Goal: Transaction & Acquisition: Book appointment/travel/reservation

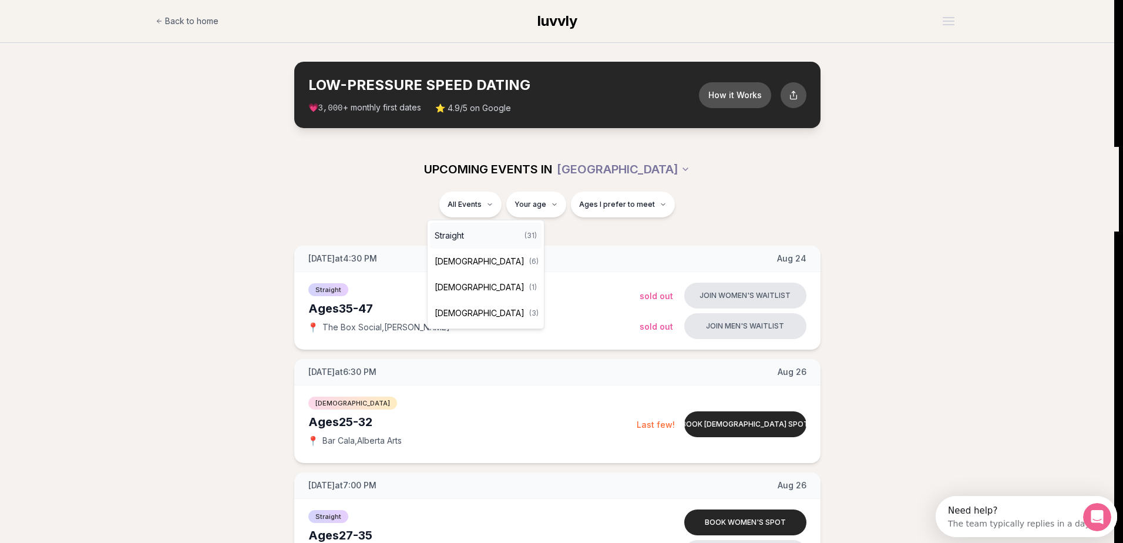
click at [503, 229] on div "Straight ( 31 )" at bounding box center [486, 236] width 112 height 26
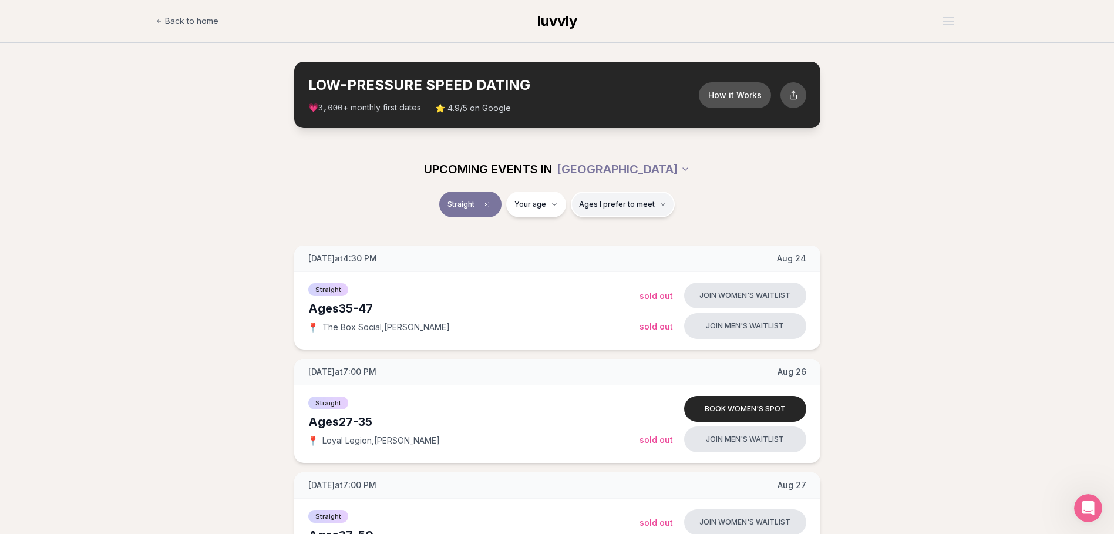
click at [602, 204] on span "Ages I prefer to meet" at bounding box center [617, 204] width 76 height 9
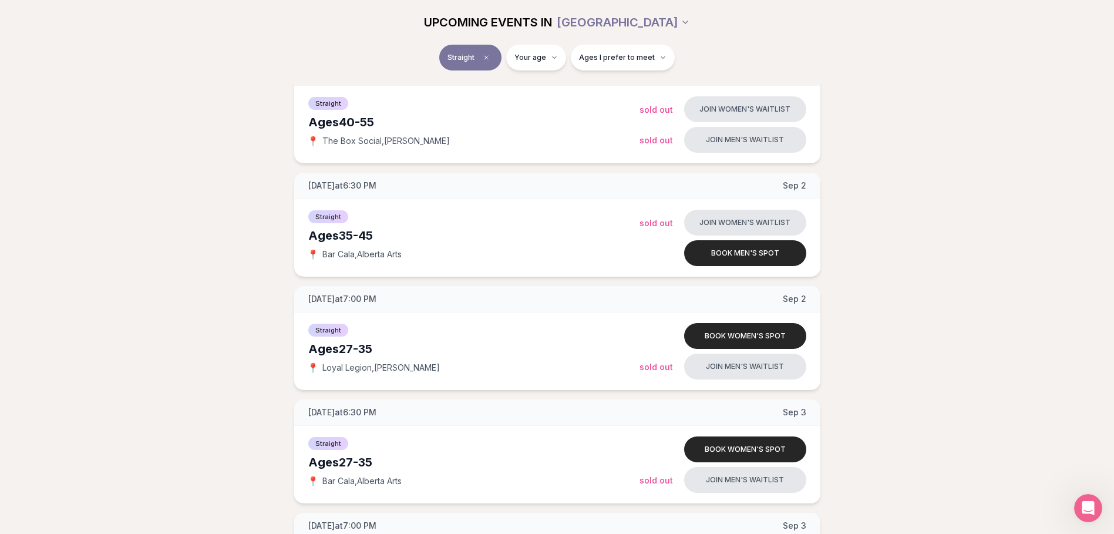
scroll to position [881, 0]
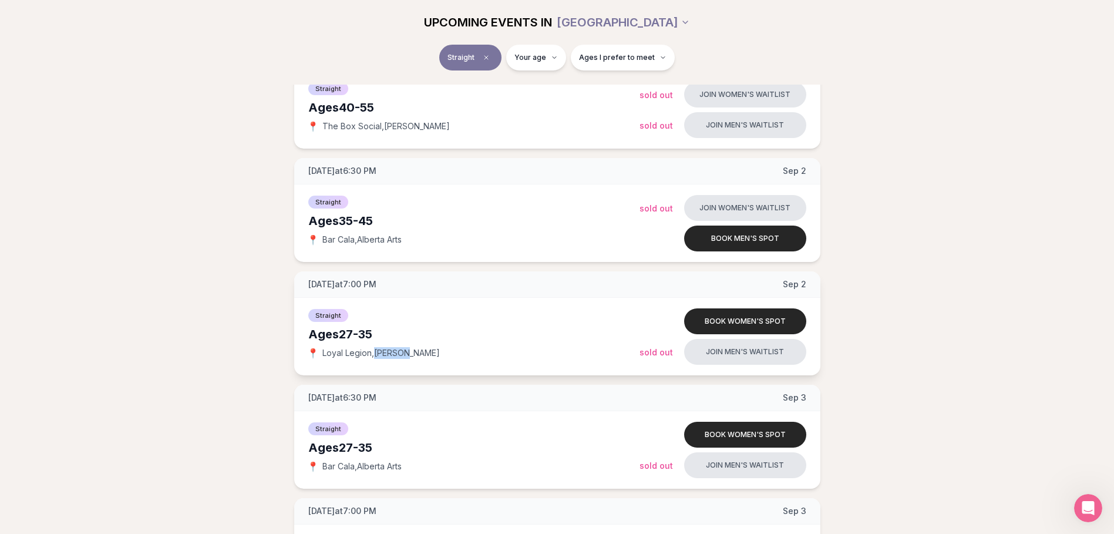
drag, startPoint x: 418, startPoint y: 353, endPoint x: 376, endPoint y: 355, distance: 42.3
click at [376, 355] on div "📍 Loyal Legion , [PERSON_NAME]" at bounding box center [473, 353] width 331 height 12
copy span "[PERSON_NAME]"
click at [430, 355] on div "📍 Loyal Legion , [PERSON_NAME]" at bounding box center [473, 353] width 331 height 12
drag, startPoint x: 433, startPoint y: 355, endPoint x: 322, endPoint y: 367, distance: 111.6
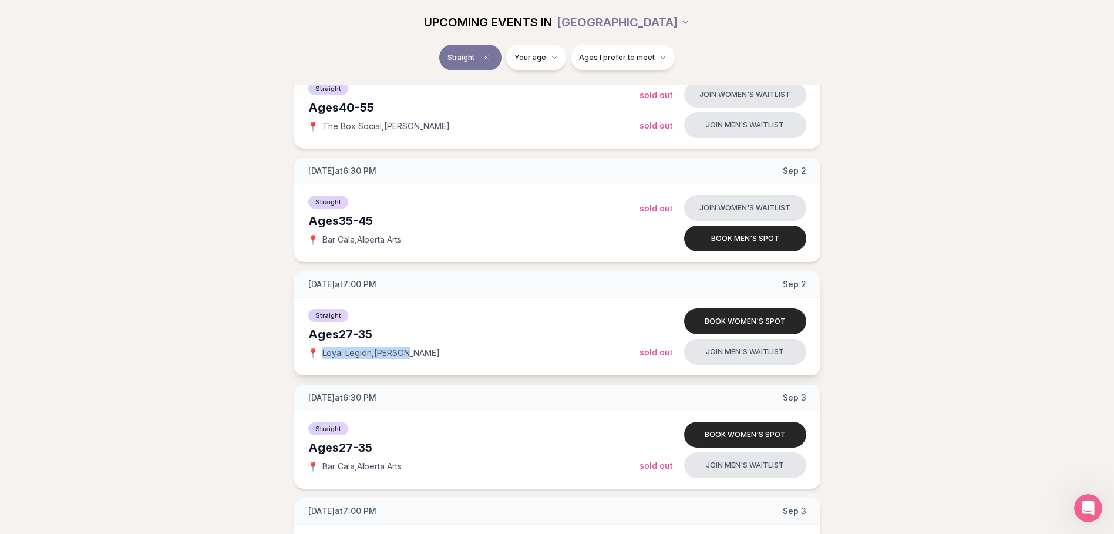
click at [322, 367] on div "Straight Ages [DEMOGRAPHIC_DATA] 📍 Loyal Legion , [PERSON_NAME] Book women's sp…" at bounding box center [557, 337] width 526 height 78
copy span "Loyal Legion , [PERSON_NAME]"
click at [538, 329] on div "Ages [DEMOGRAPHIC_DATA]" at bounding box center [473, 334] width 331 height 16
click at [701, 316] on button "Book women's spot" at bounding box center [745, 321] width 122 height 26
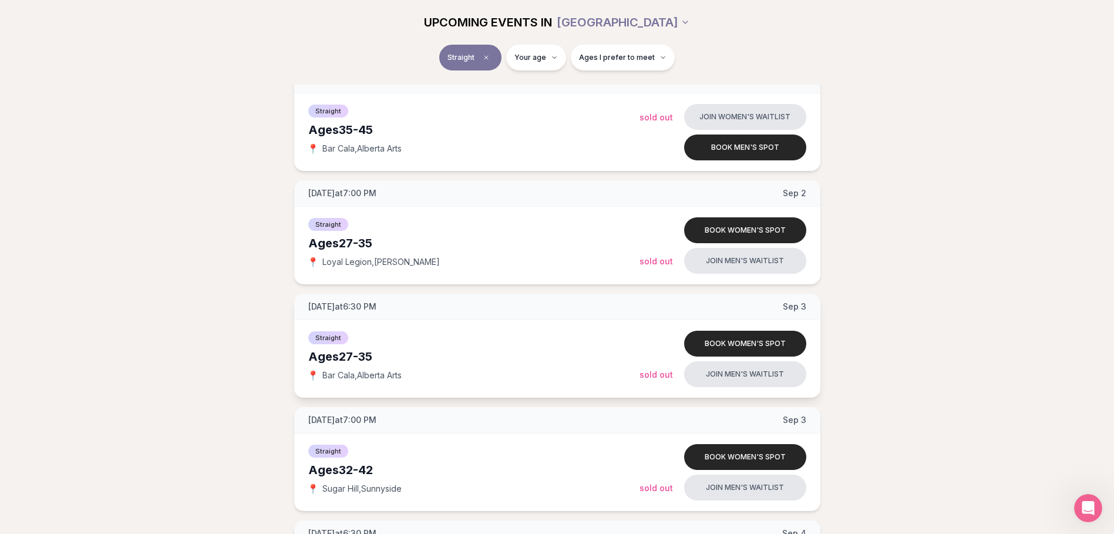
scroll to position [999, 0]
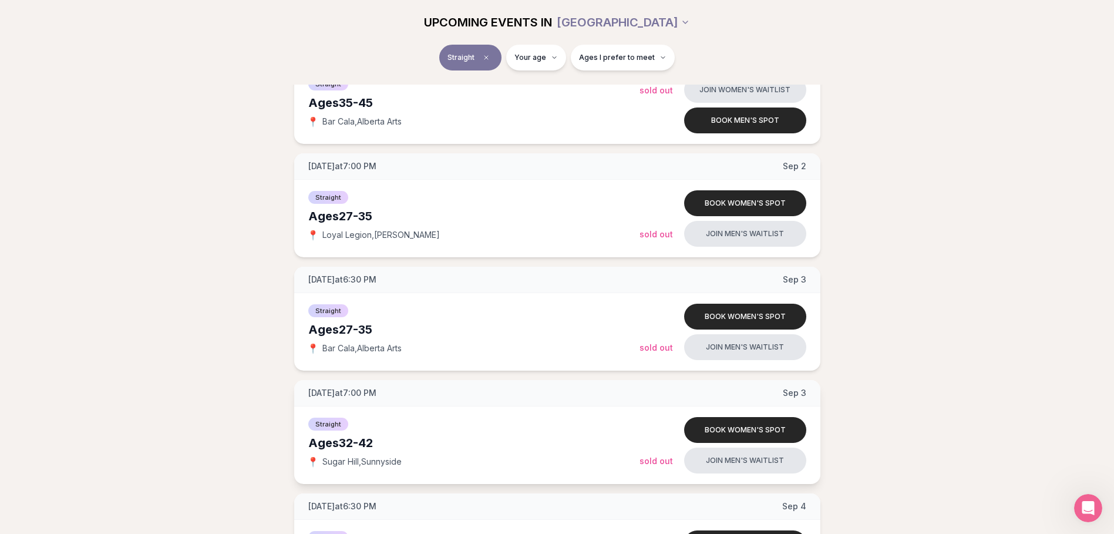
click at [446, 425] on div "Straight" at bounding box center [473, 423] width 331 height 14
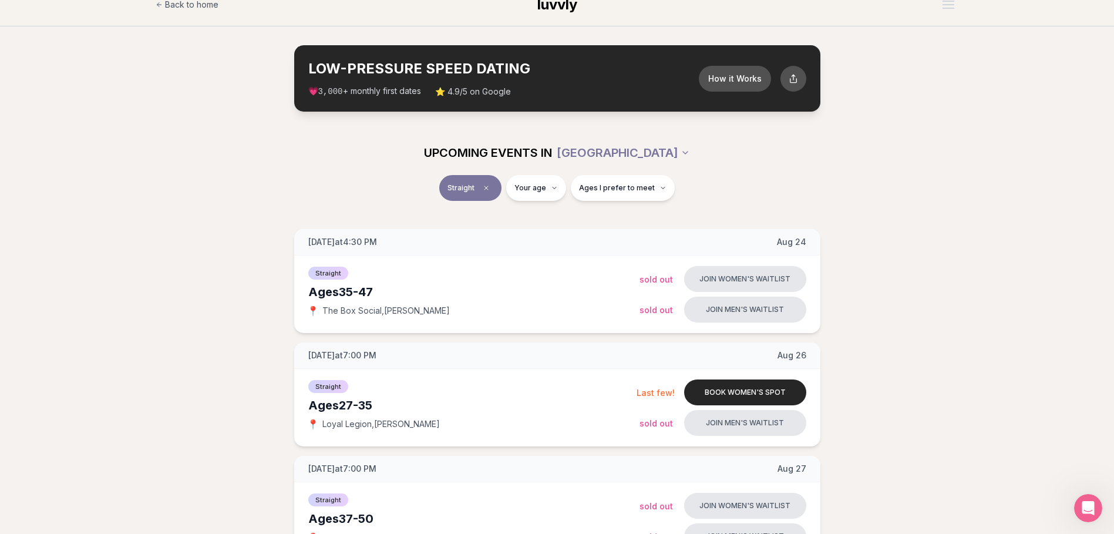
scroll to position [0, 0]
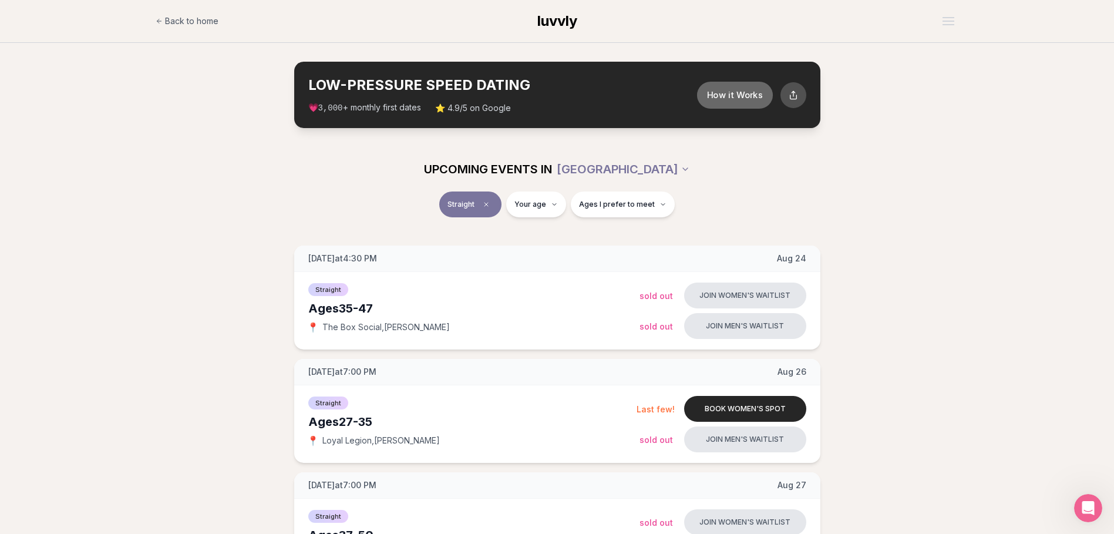
click at [729, 89] on button "How it Works" at bounding box center [734, 94] width 76 height 27
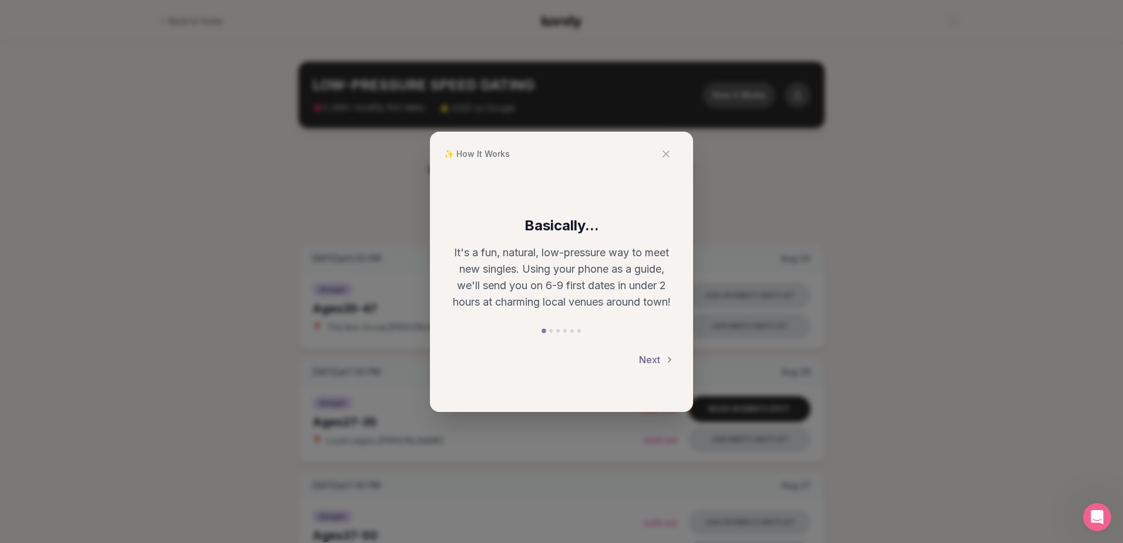
click at [662, 359] on button "Next" at bounding box center [656, 359] width 35 height 26
click at [662, 359] on button "Next" at bounding box center [656, 361] width 35 height 26
click at [662, 359] on button "Next" at bounding box center [656, 359] width 35 height 26
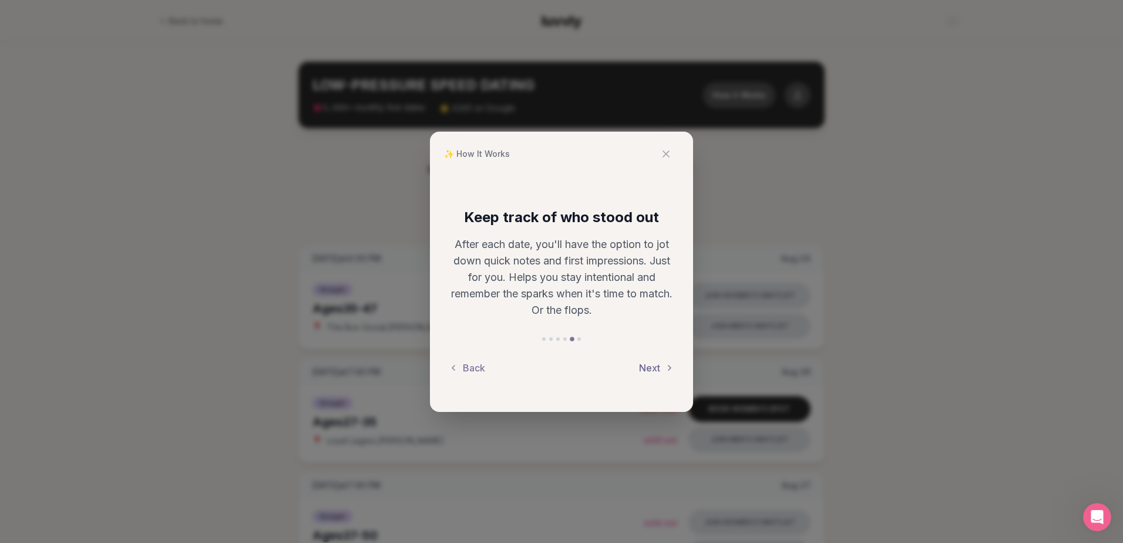
click at [661, 363] on button "Next" at bounding box center [656, 368] width 35 height 26
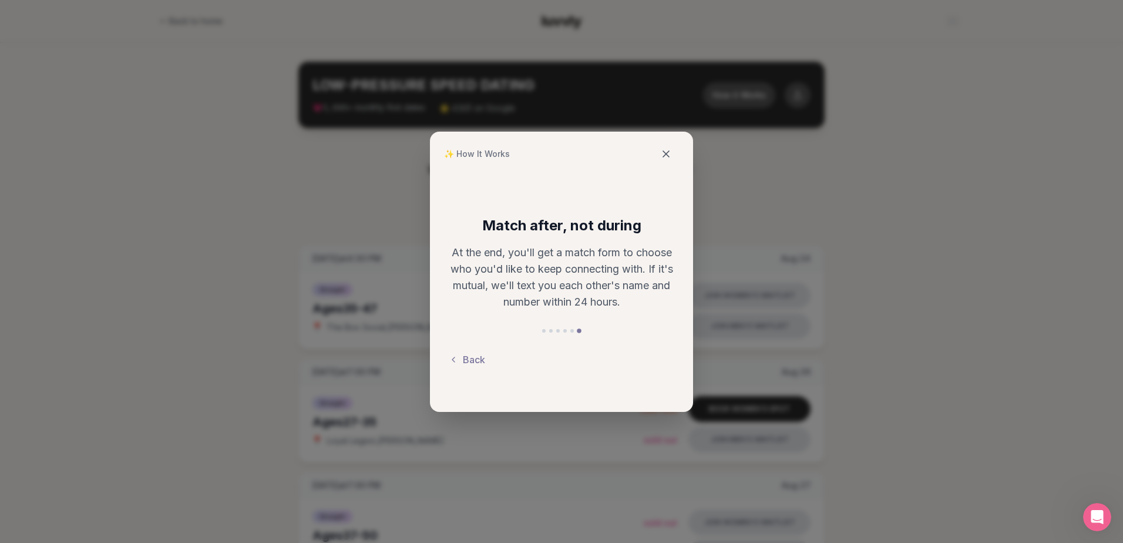
click at [661, 151] on icon at bounding box center [666, 154] width 12 height 12
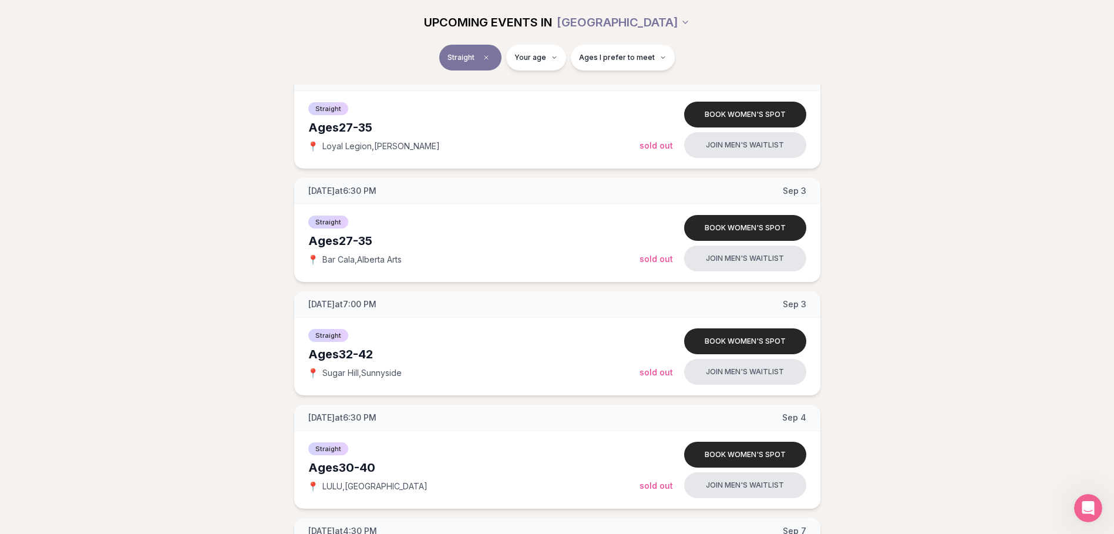
scroll to position [1116, 0]
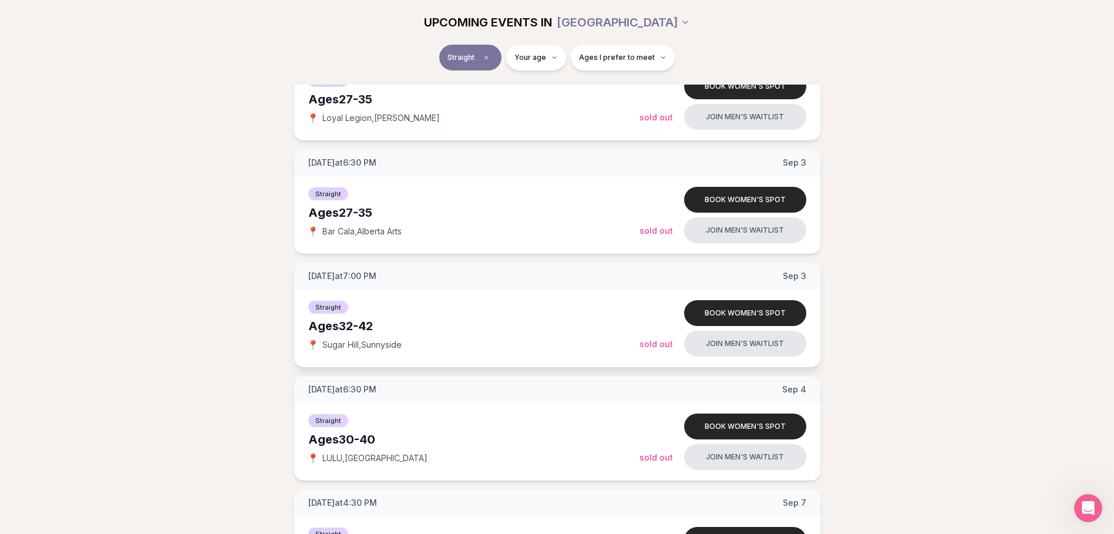
click at [571, 313] on div "Straight Ages [DEMOGRAPHIC_DATA] 📍 [GEOGRAPHIC_DATA] , [GEOGRAPHIC_DATA]" at bounding box center [473, 328] width 331 height 59
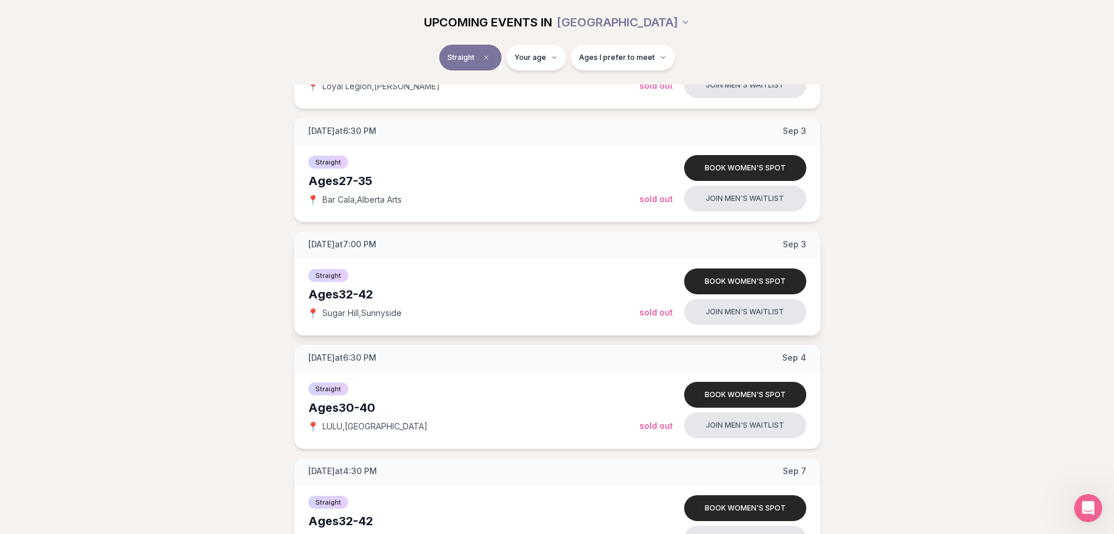
scroll to position [1174, 0]
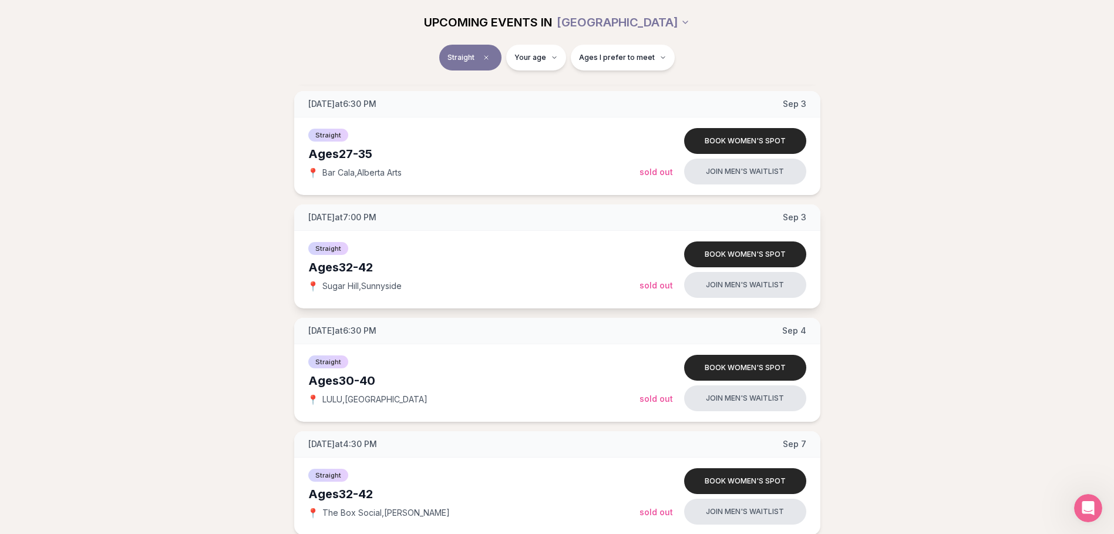
click at [572, 238] on div "Straight Ages [DEMOGRAPHIC_DATA] 📍 [GEOGRAPHIC_DATA] , Sunnyside Book women's s…" at bounding box center [557, 270] width 526 height 78
click at [735, 251] on button "Book women's spot" at bounding box center [745, 254] width 122 height 26
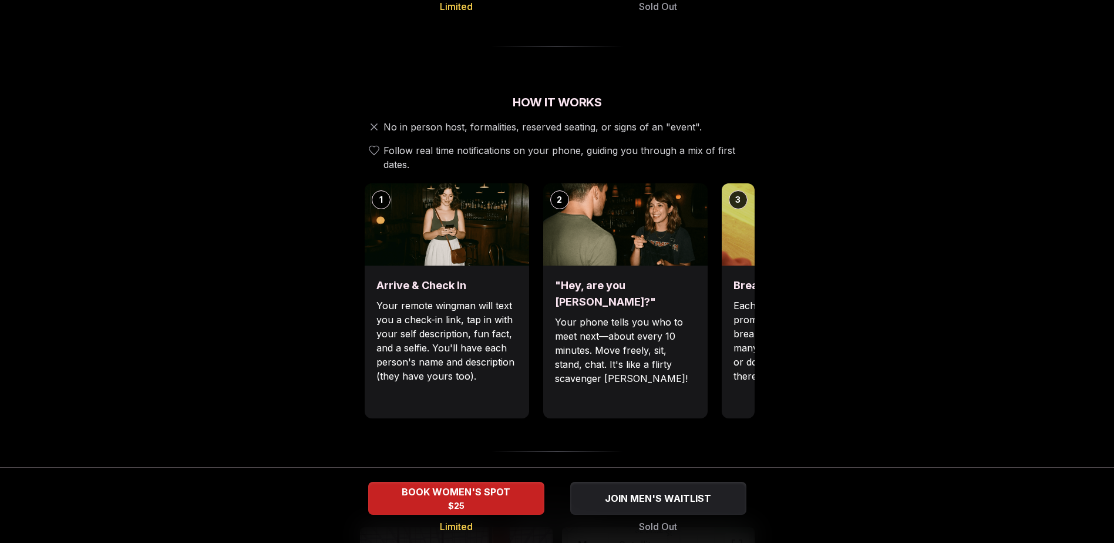
scroll to position [352, 0]
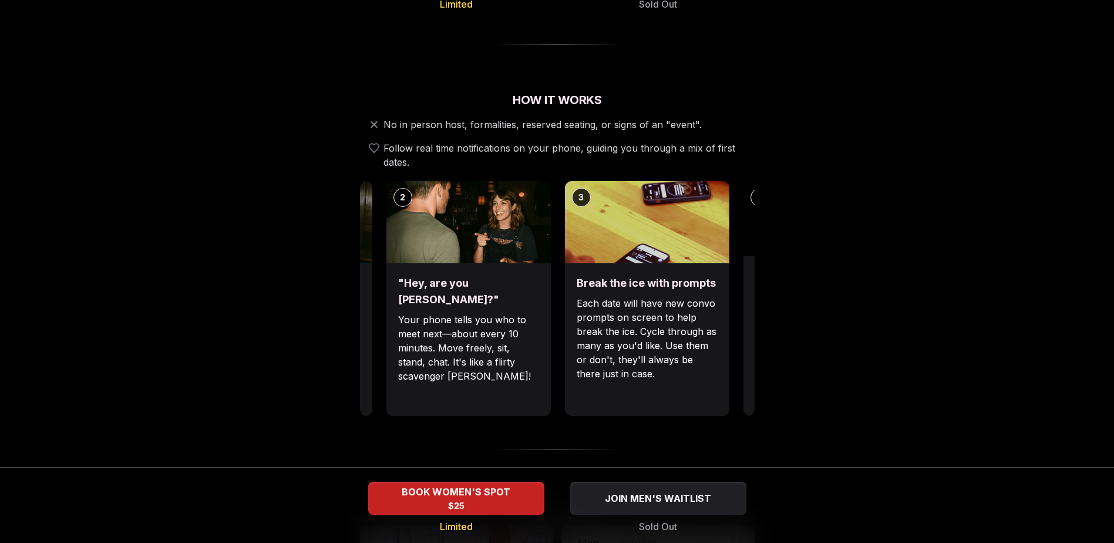
click at [565, 229] on img at bounding box center [647, 222] width 164 height 82
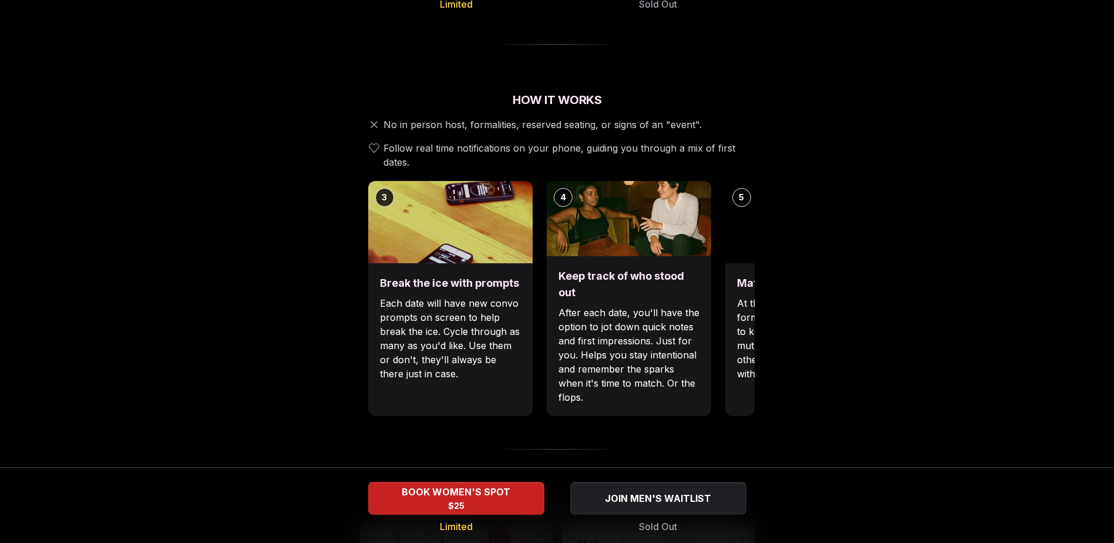
click at [547, 256] on div "Keep track of who stood out After each date, you'll have the option to jot down…" at bounding box center [629, 336] width 164 height 160
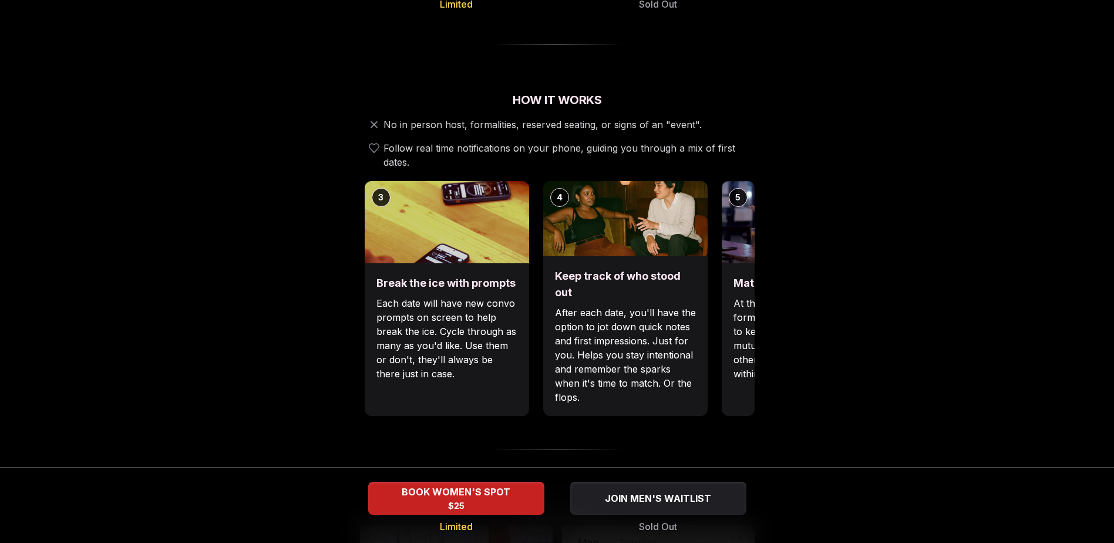
click at [543, 261] on div "Keep track of who stood out After each date, you'll have the option to jot down…" at bounding box center [625, 336] width 164 height 160
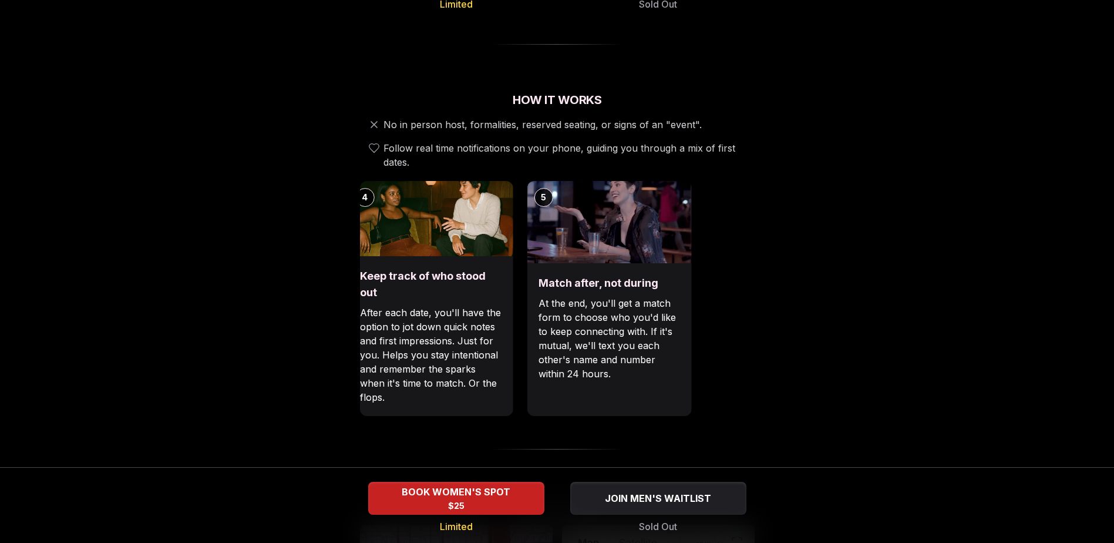
click at [511, 250] on div "1 Arrive & Check In Your remote wingman will text you a check-in link, tap in w…" at bounding box center [557, 298] width 395 height 235
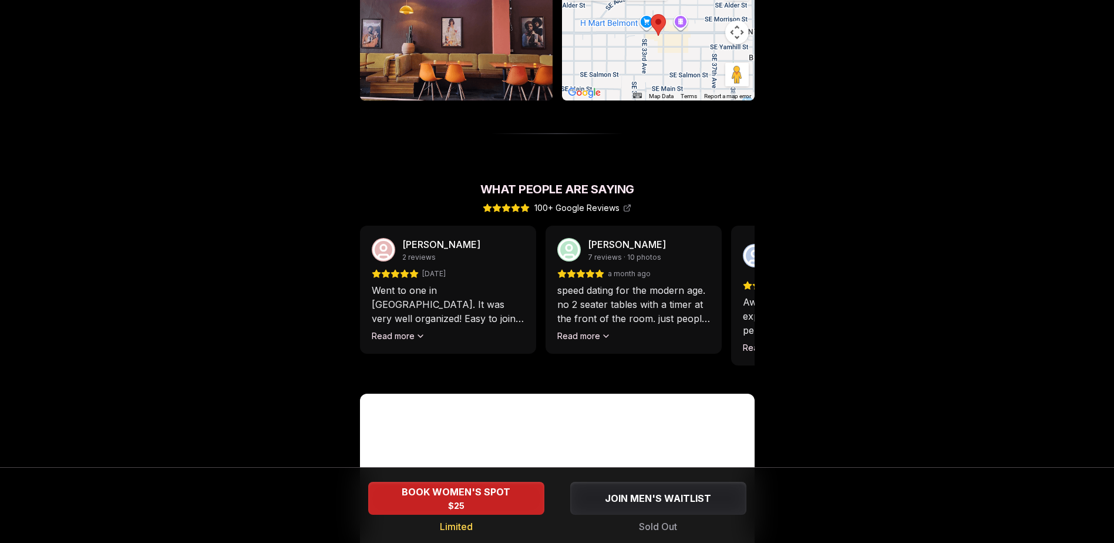
scroll to position [939, 0]
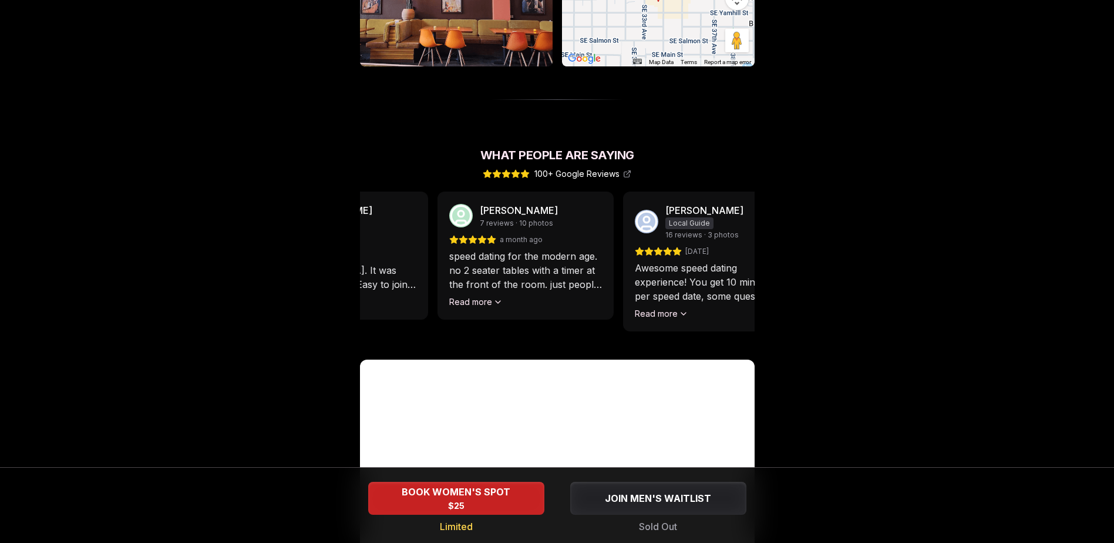
click at [528, 234] on div "[PERSON_NAME] 7 reviews · 10 photos a month ago speed dating for the modern age…" at bounding box center [525, 255] width 176 height 128
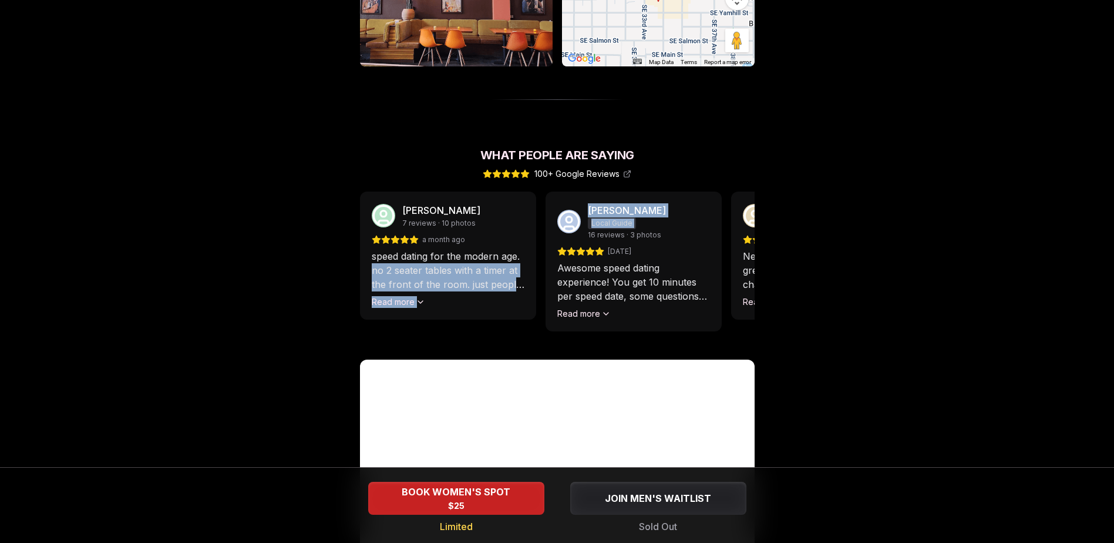
drag, startPoint x: 708, startPoint y: 244, endPoint x: 574, endPoint y: 223, distance: 136.0
click at [574, 223] on div "[PERSON_NAME] 2 reviews [DATE] Went to one in [GEOGRAPHIC_DATA]. It was very we…" at bounding box center [557, 268] width 395 height 154
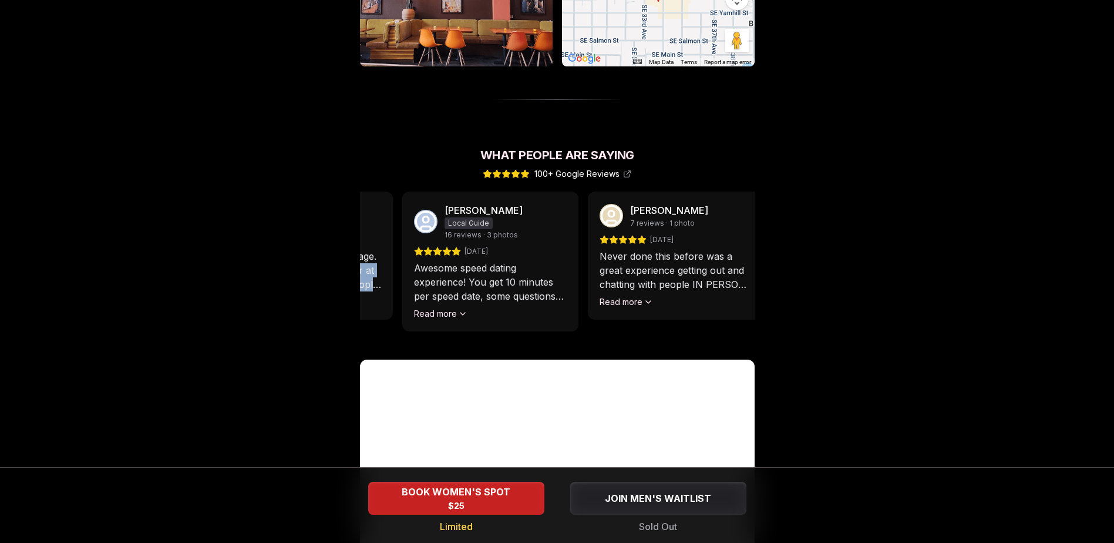
click at [524, 225] on div "[PERSON_NAME] Local Guide 16 reviews · 3 photos [DATE] Awesome speed dating exp…" at bounding box center [490, 261] width 176 height 140
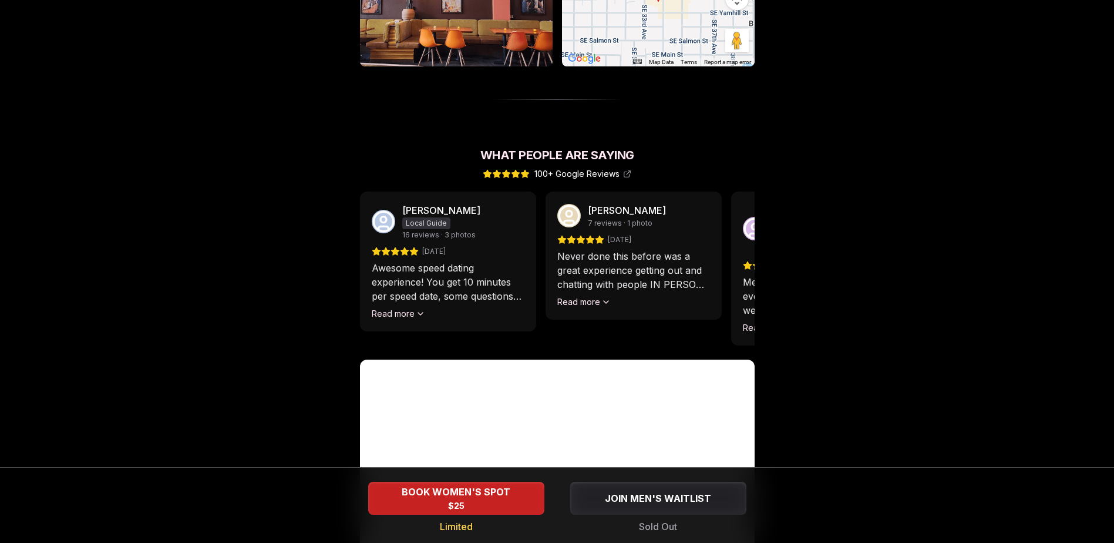
click at [545, 206] on div "[PERSON_NAME] 7 reviews · 1 photo [DATE] Never done this before was a great exp…" at bounding box center [633, 255] width 176 height 128
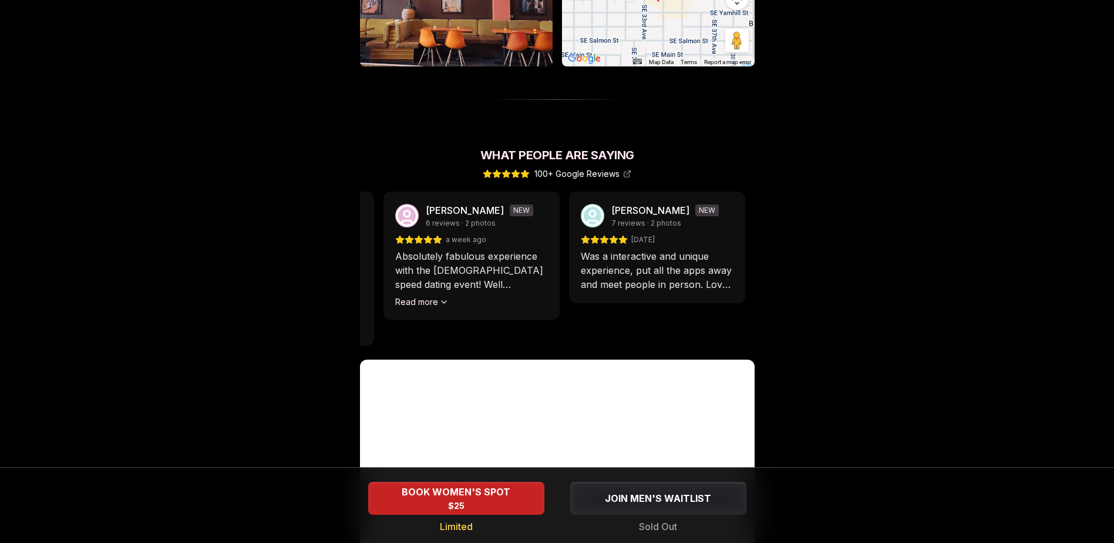
click at [498, 282] on div "Absolutely fabulous experience with the [DEMOGRAPHIC_DATA] speed dating event! …" at bounding box center [471, 278] width 153 height 59
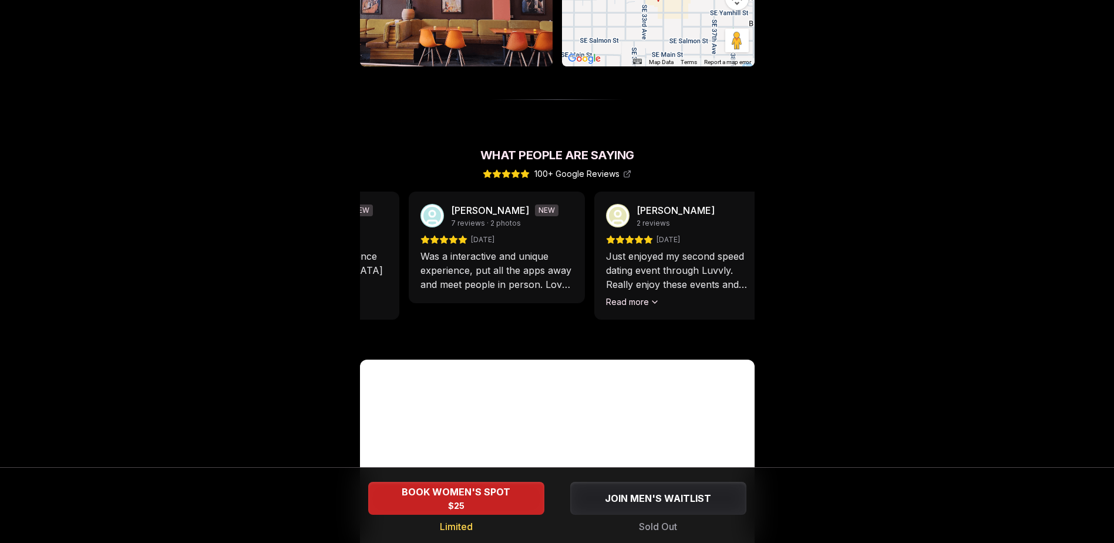
click at [410, 254] on div "[PERSON_NAME] NEW 7 reviews · 2 photos [DATE] Was a interactive and unique expe…" at bounding box center [497, 247] width 176 height 112
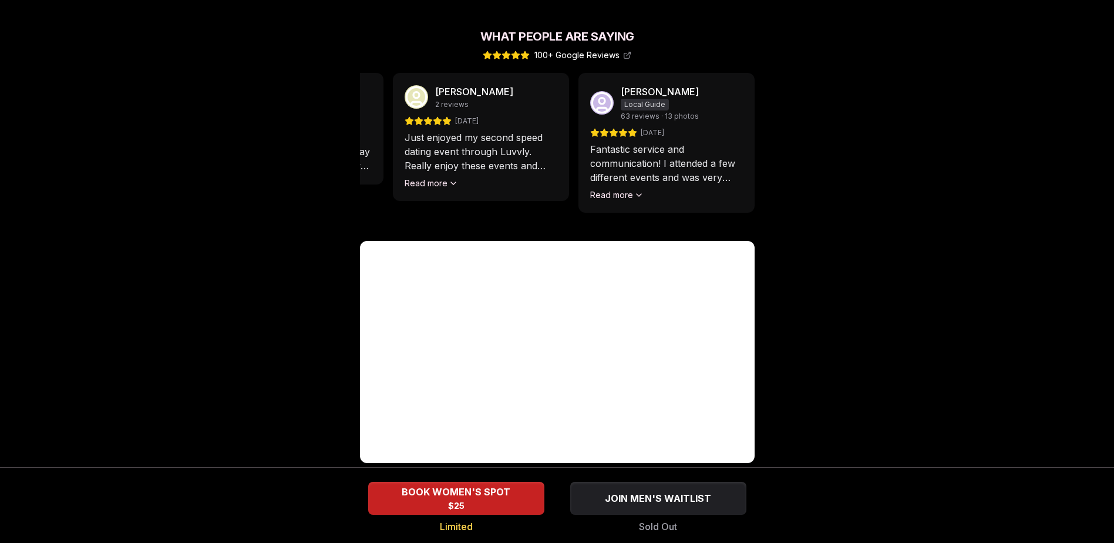
scroll to position [1065, 0]
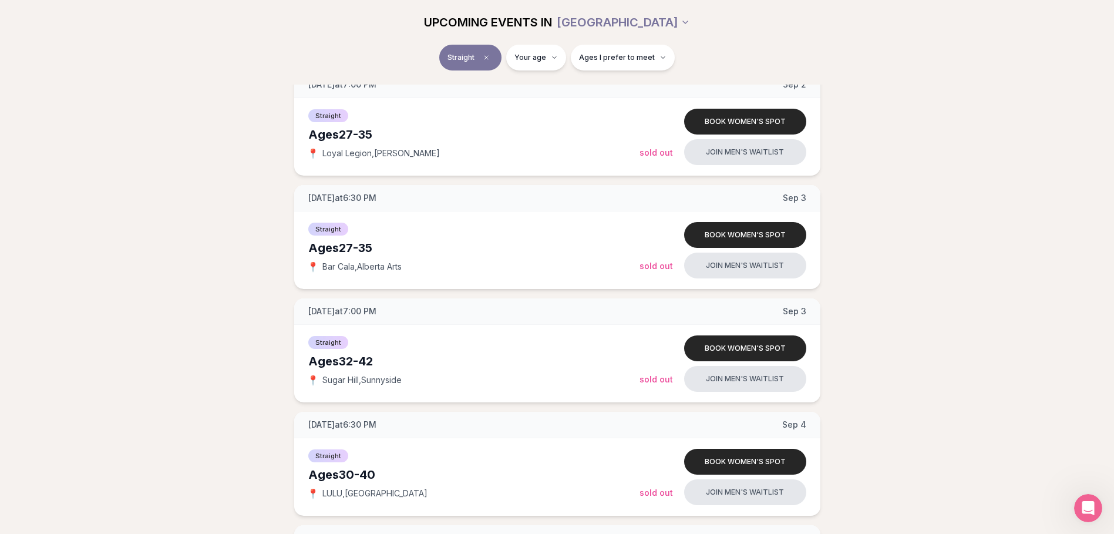
scroll to position [1116, 0]
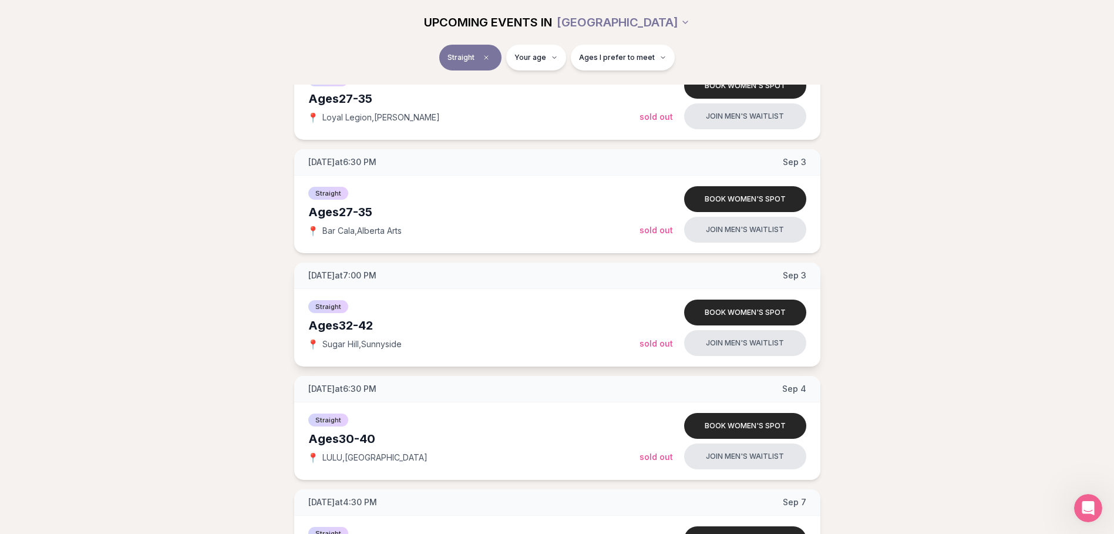
click at [703, 282] on div "[DATE] at 7:00 PM [DATE]" at bounding box center [557, 275] width 526 height 26
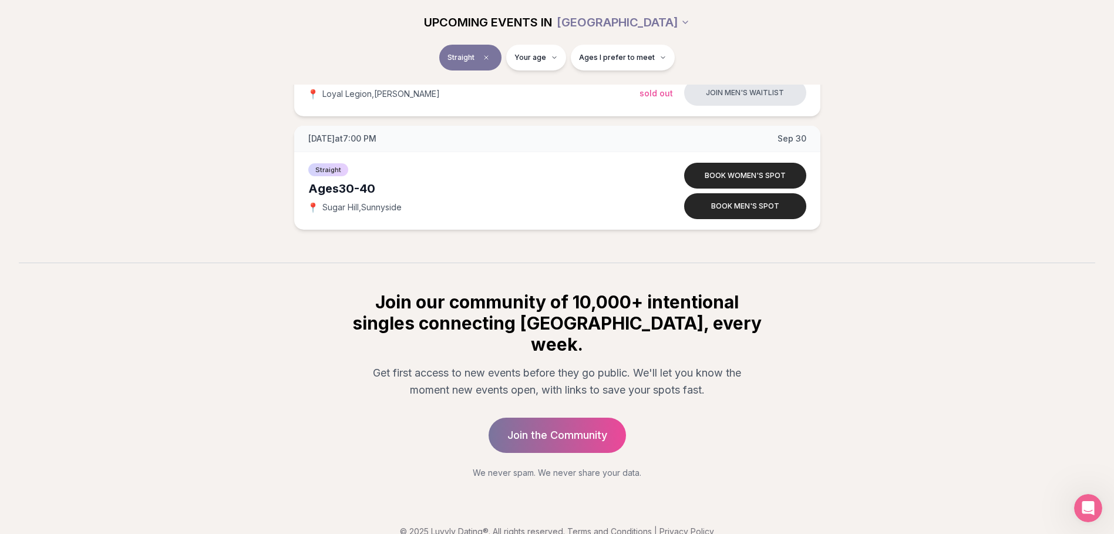
scroll to position [3521, 0]
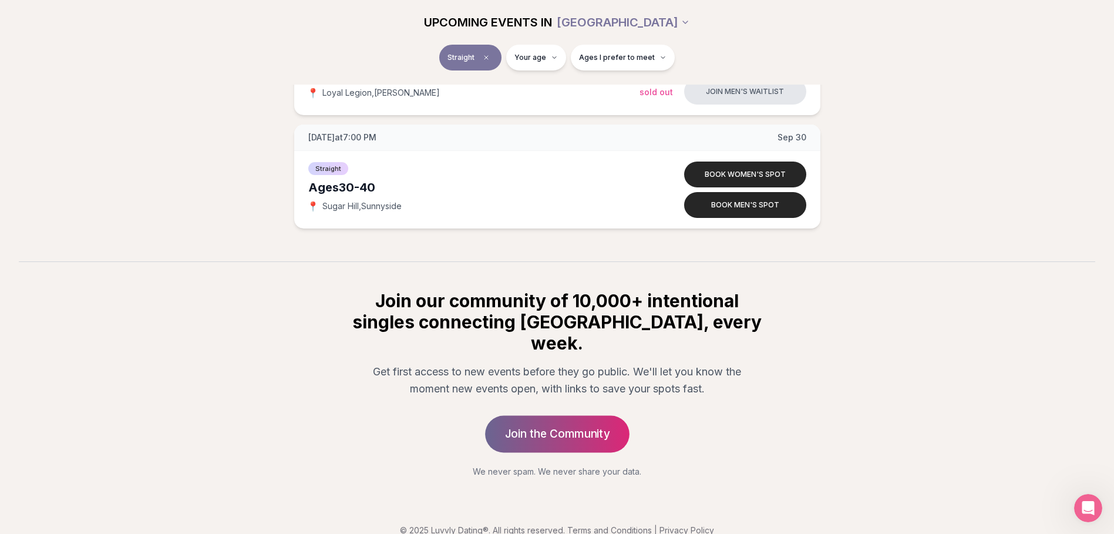
click at [540, 415] on link "Join the Community" at bounding box center [557, 433] width 144 height 37
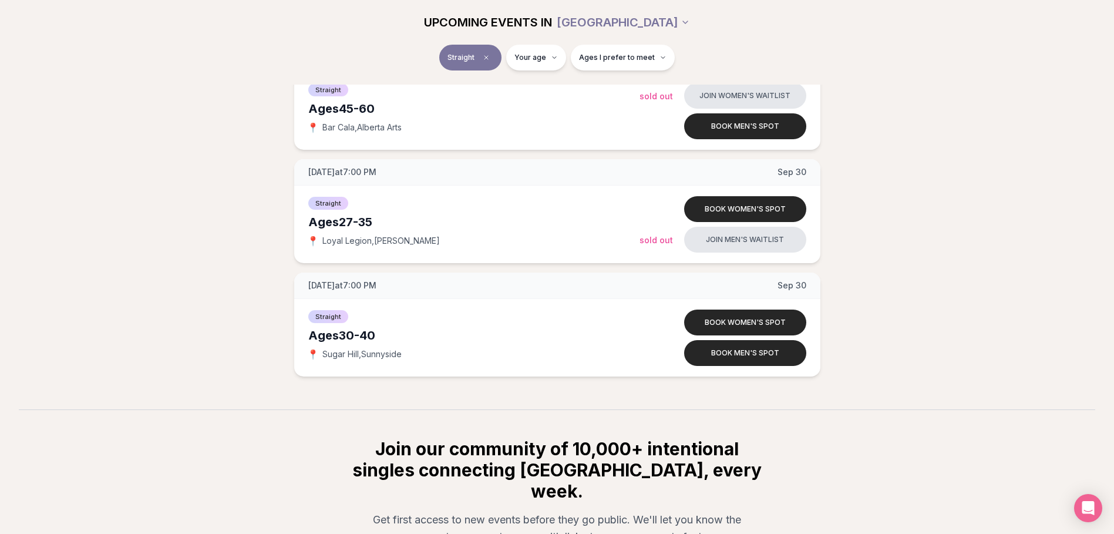
scroll to position [3521, 0]
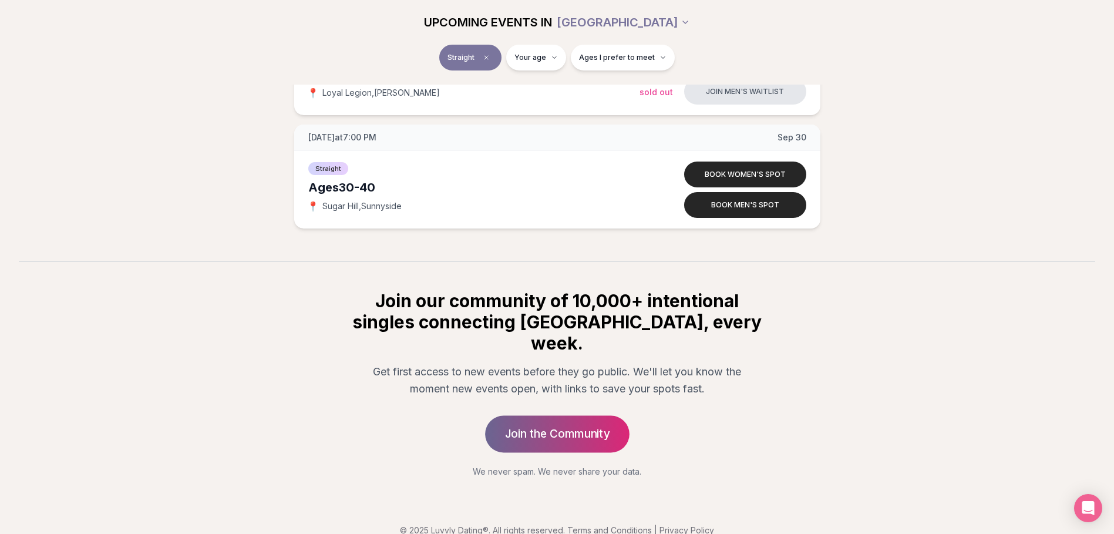
click at [551, 417] on link "Join the Community" at bounding box center [557, 433] width 144 height 37
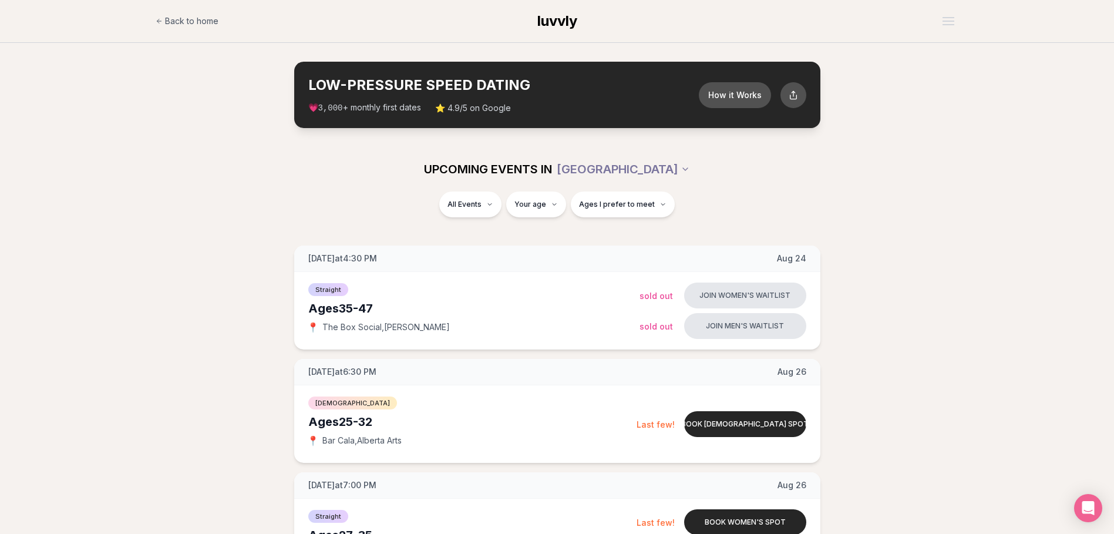
click at [546, 19] on span "luvvly" at bounding box center [557, 20] width 40 height 17
